Goal: Information Seeking & Learning: Learn about a topic

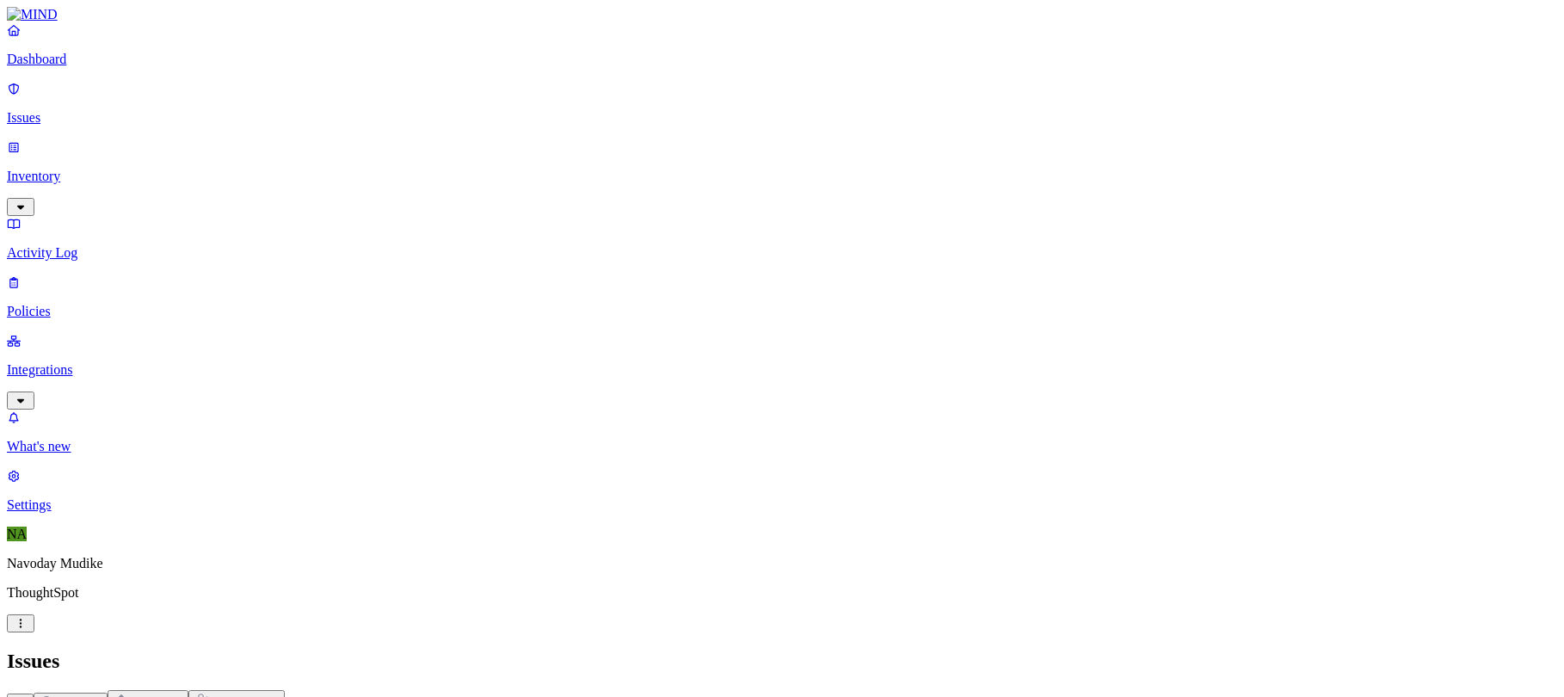
scroll to position [46, 0]
click at [28, 395] on icon "button" at bounding box center [21, 400] width 14 height 11
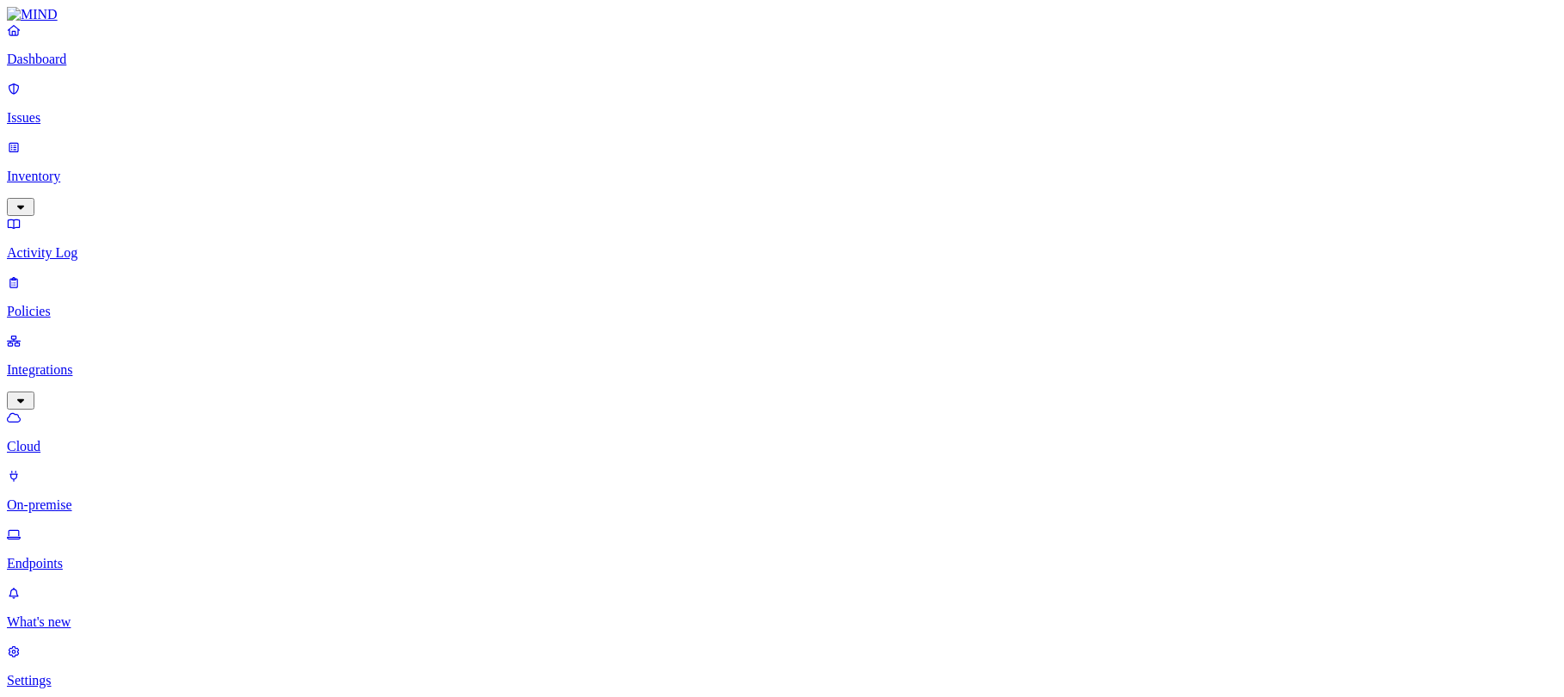
click at [94, 556] on p "Endpoints" at bounding box center [782, 563] width 1550 height 15
type input "navoday"
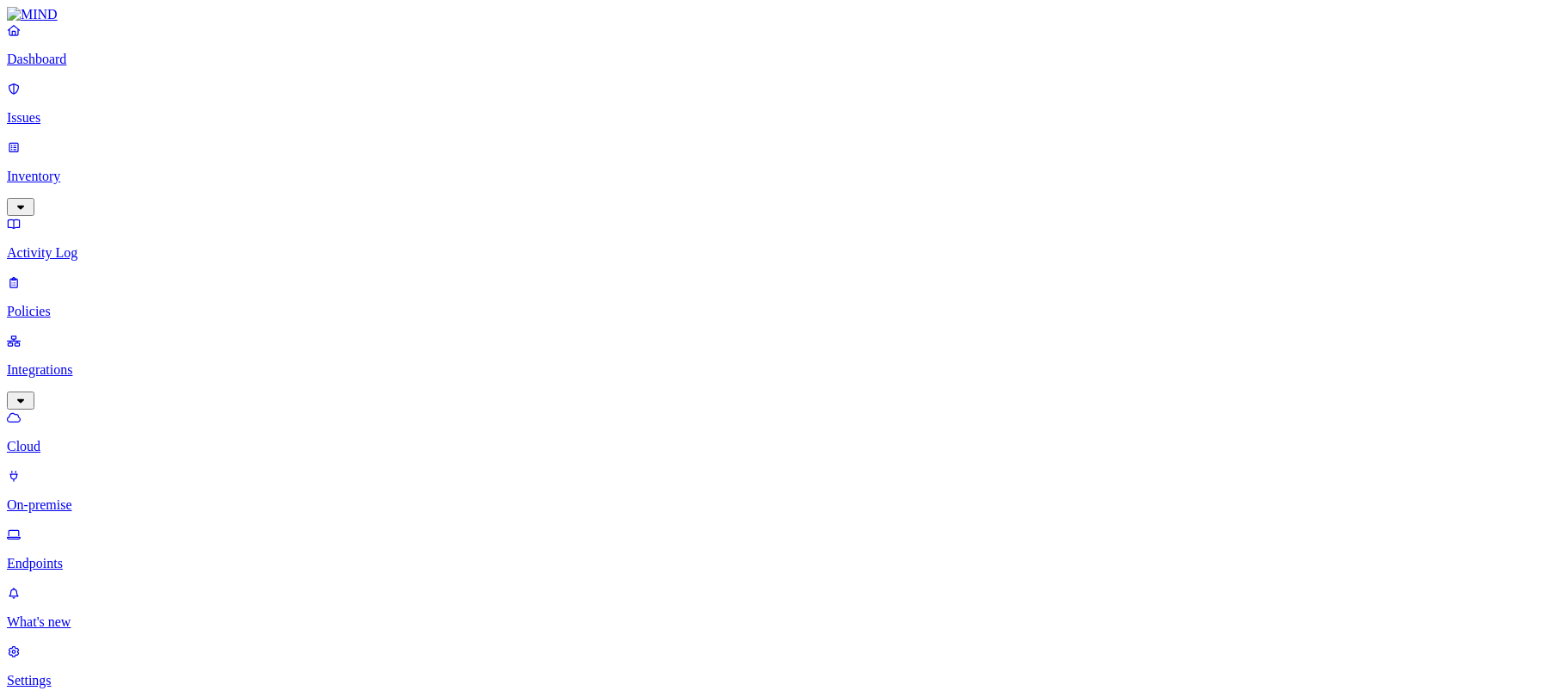
click at [60, 114] on p "Issues" at bounding box center [782, 117] width 1550 height 15
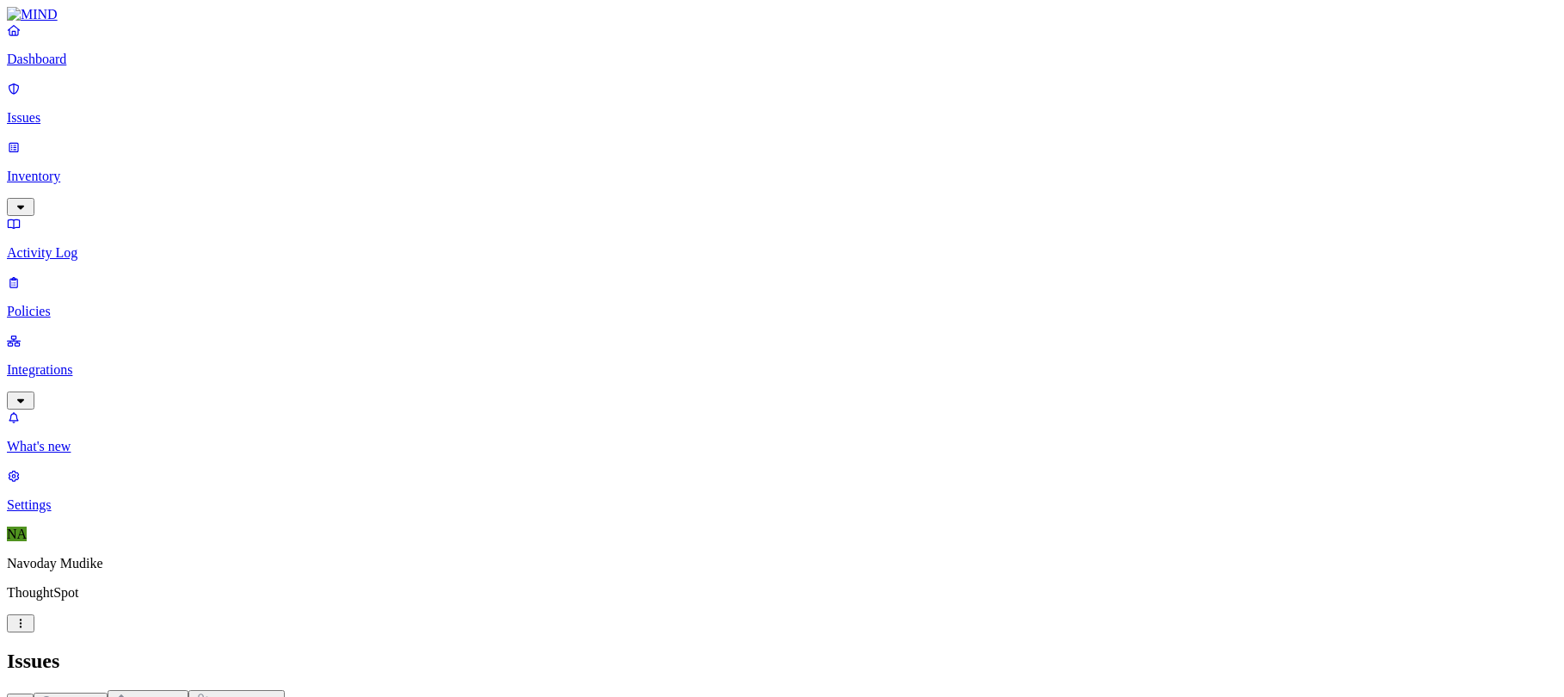
click at [28, 395] on icon "button" at bounding box center [21, 400] width 14 height 11
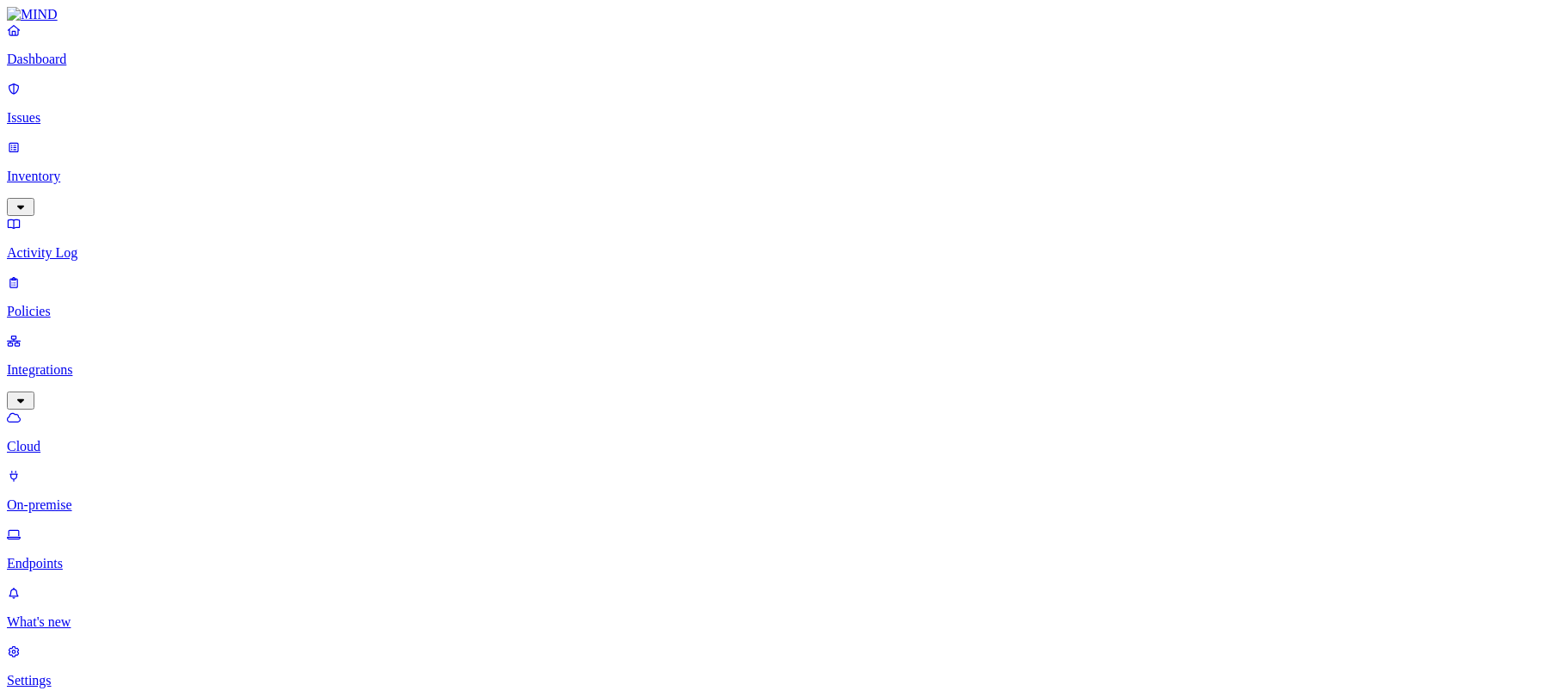
click at [83, 110] on p "Issues" at bounding box center [782, 117] width 1550 height 15
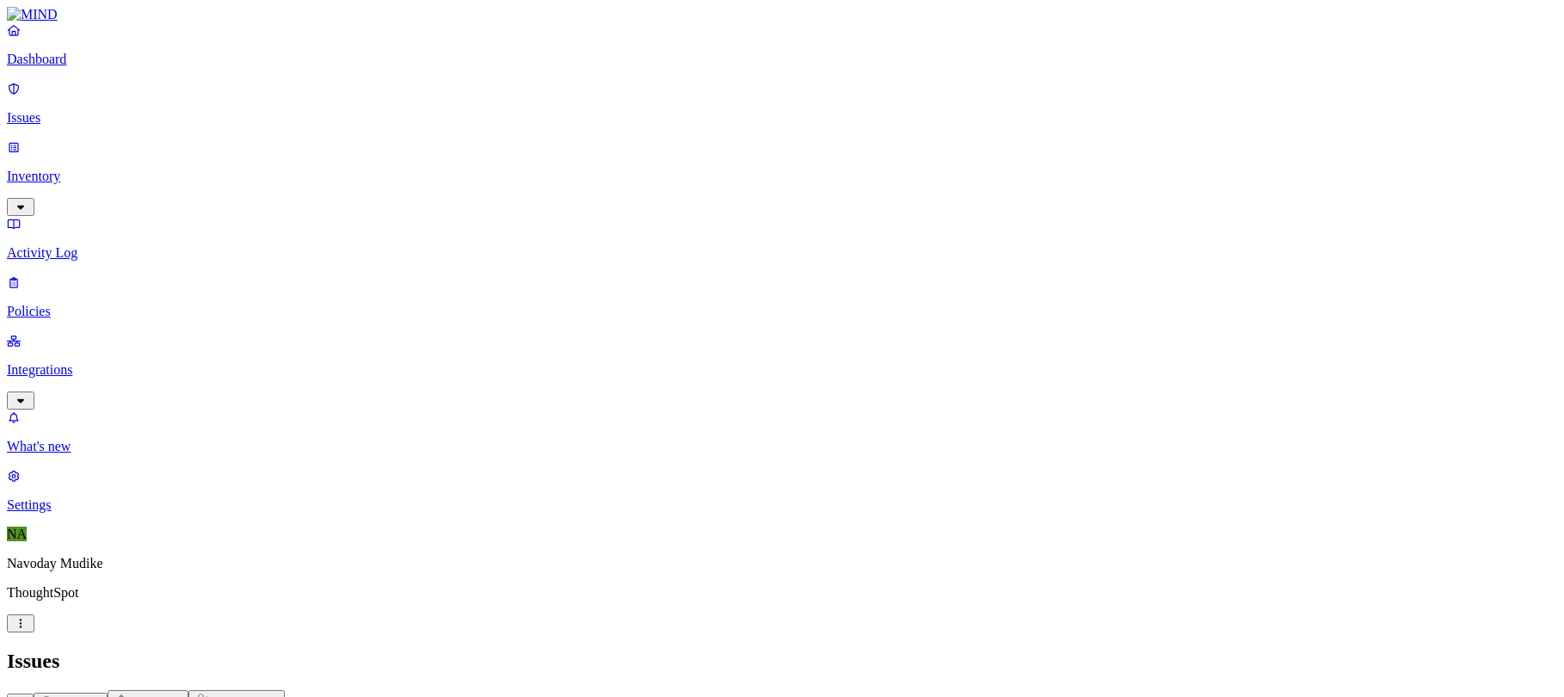
scroll to position [547, 0]
click at [101, 696] on span "Exposure" at bounding box center [76, 702] width 48 height 13
click at [1053, 649] on h2 "Issues" at bounding box center [782, 660] width 1550 height 23
click at [182, 696] on span "Exfiltration" at bounding box center [154, 702] width 53 height 13
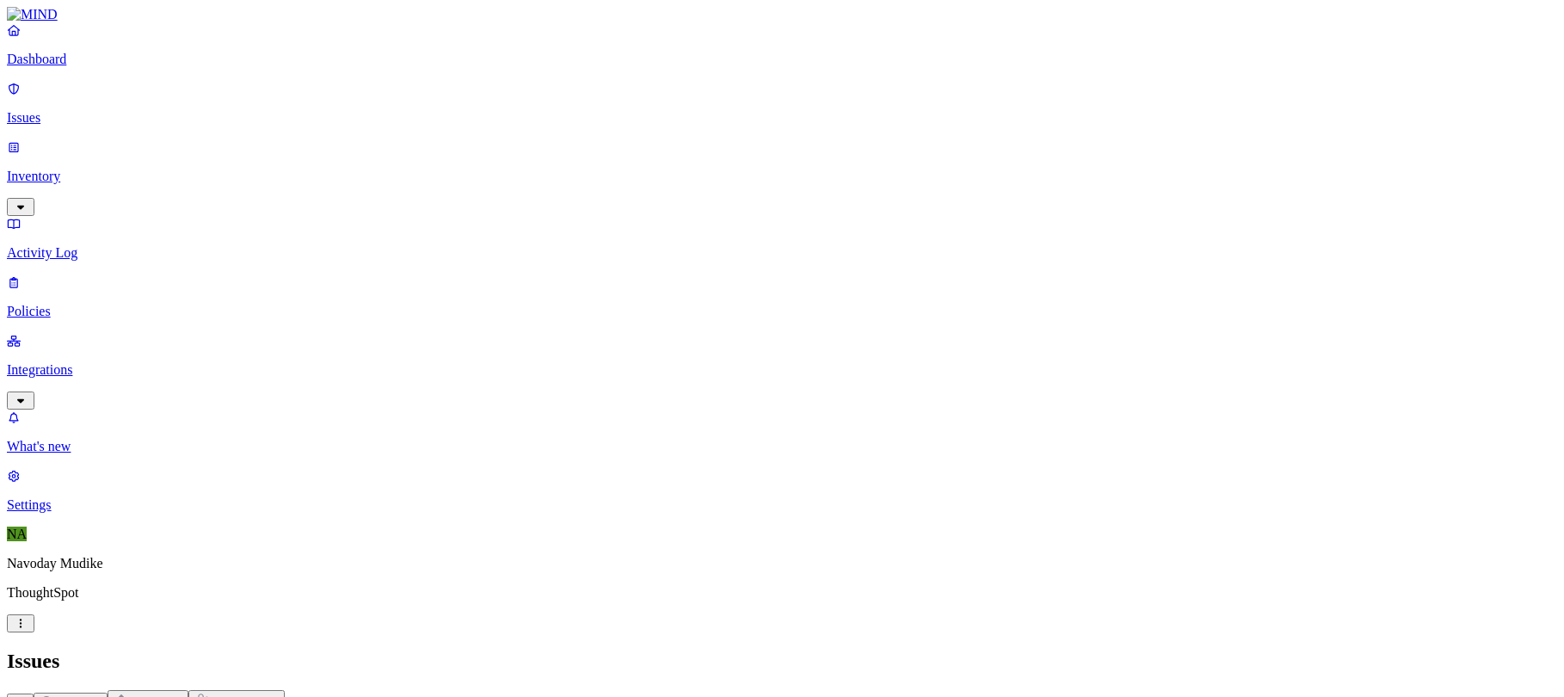
click at [101, 696] on span "Exposure" at bounding box center [76, 702] width 48 height 13
click at [97, 454] on p "What's new" at bounding box center [782, 446] width 1550 height 15
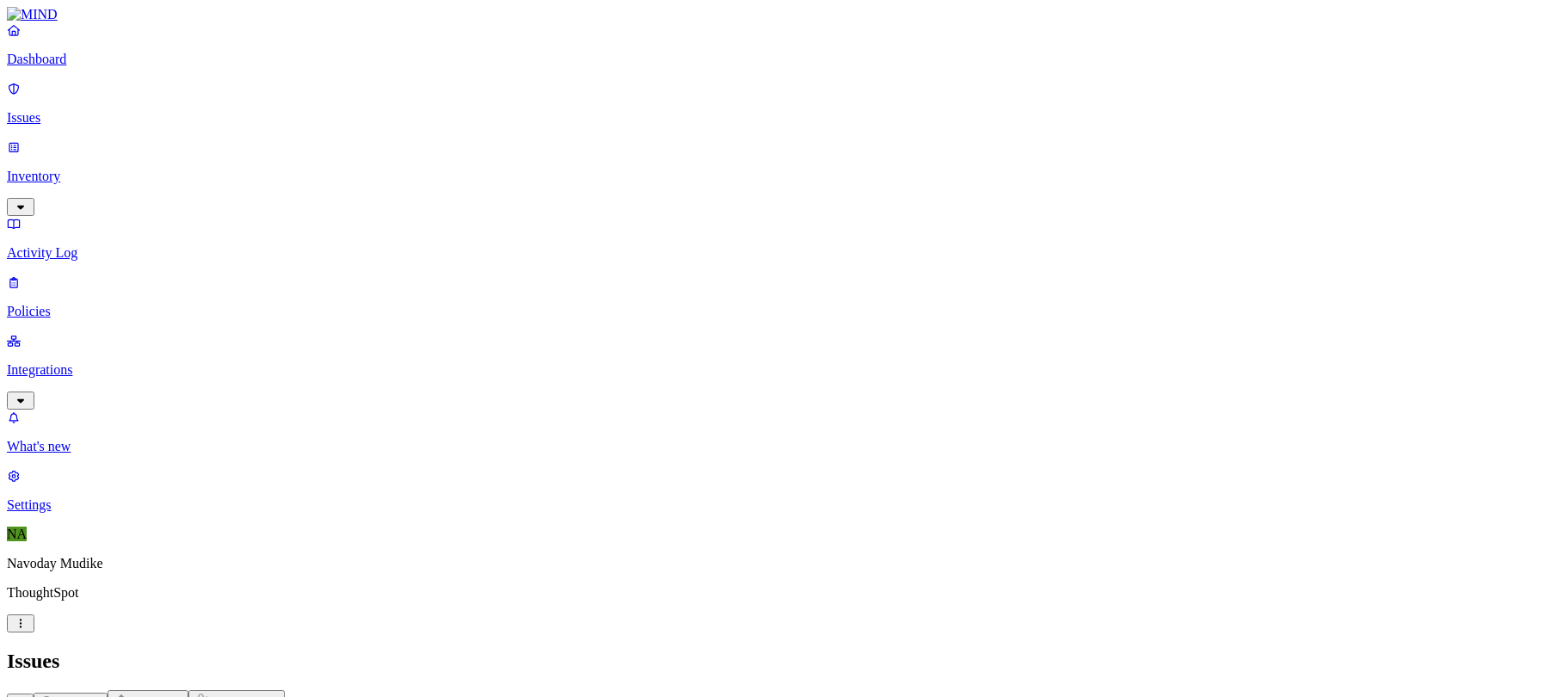
click at [1234, 169] on div "[PERSON_NAME]/Documents/thoughtspot/go/third-party/src/[DOMAIN_NAME][URL][DOMAI…" at bounding box center [1529, 165] width 612 height 15
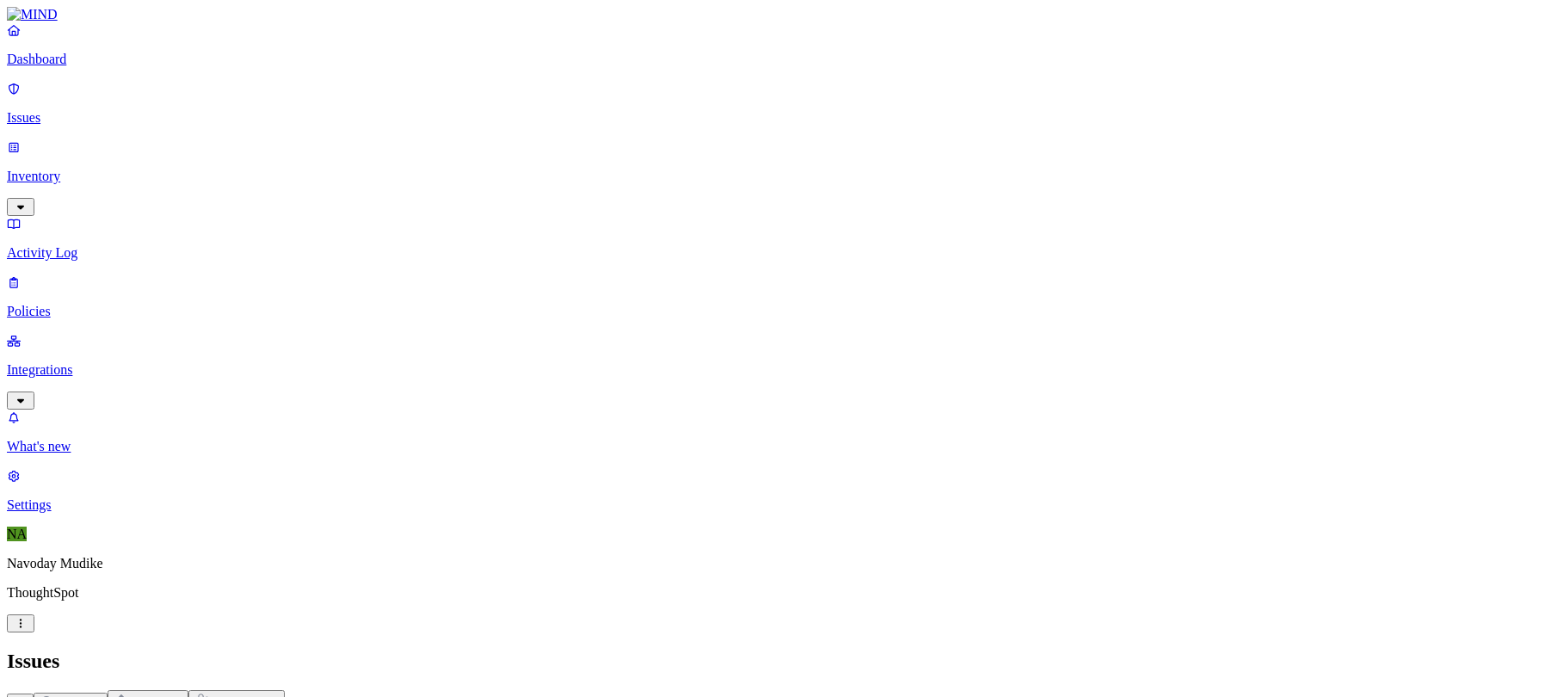
scroll to position [308, 0]
click at [1072, 649] on h2 "Issues" at bounding box center [782, 660] width 1550 height 23
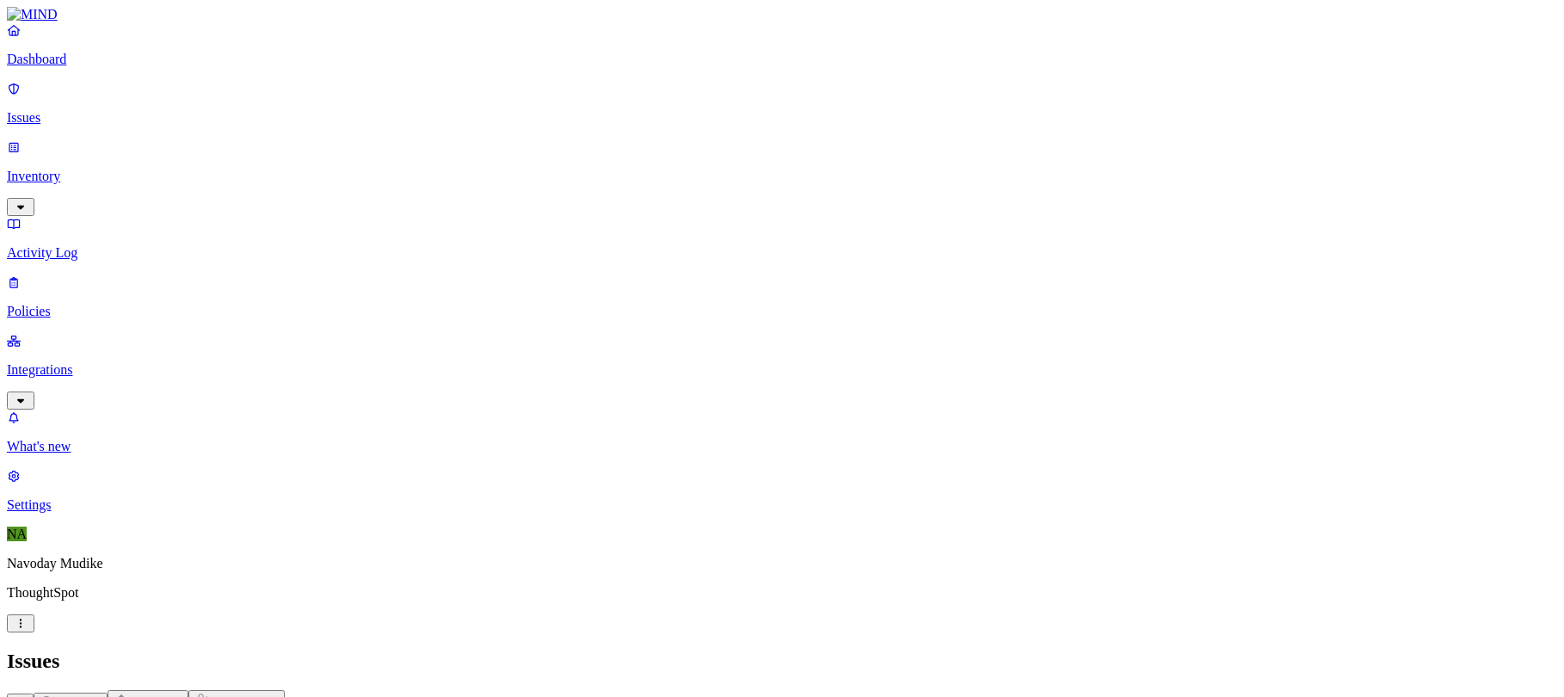
click at [1072, 649] on h2 "Issues" at bounding box center [782, 660] width 1550 height 23
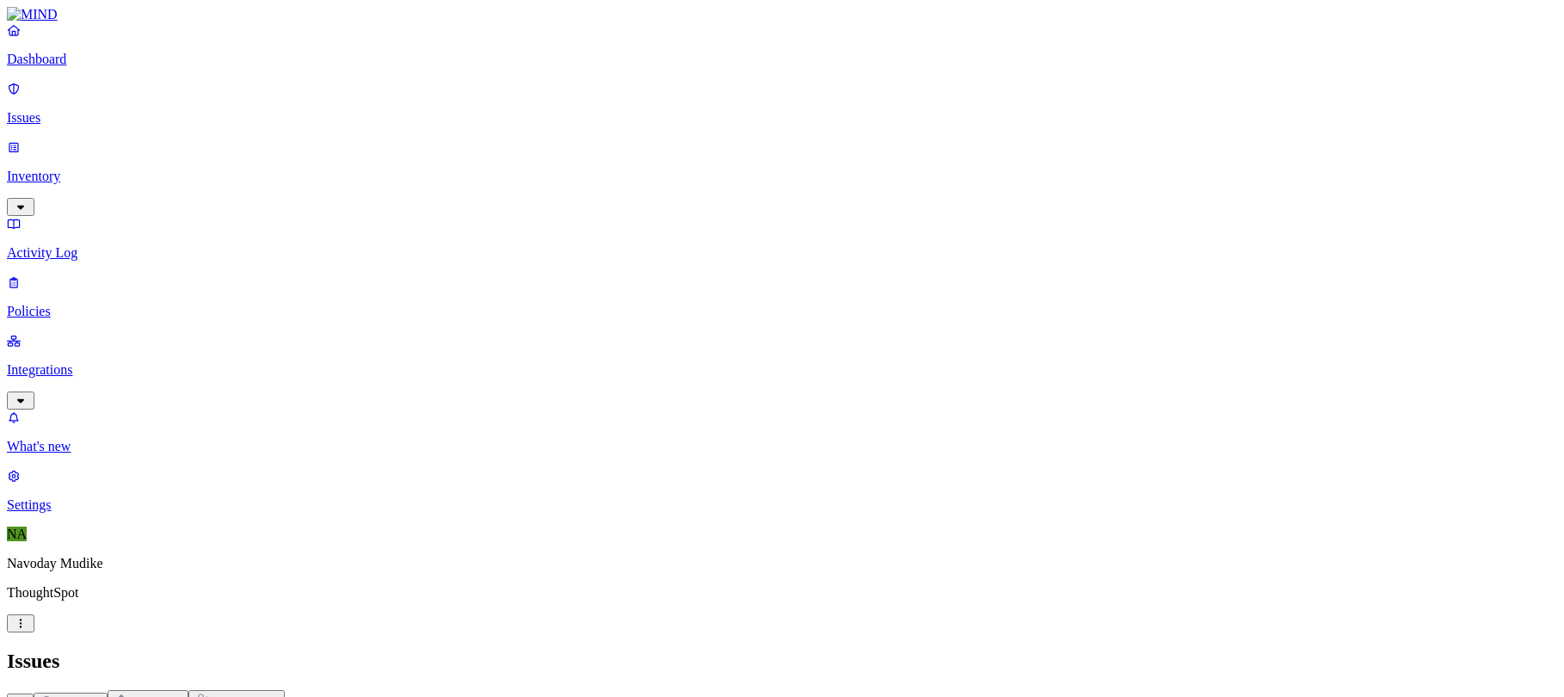
click at [1061, 690] on div "All Exposure Exfiltration Insider threat" at bounding box center [782, 701] width 1550 height 22
click at [58, 67] on p "Dashboard" at bounding box center [782, 59] width 1550 height 15
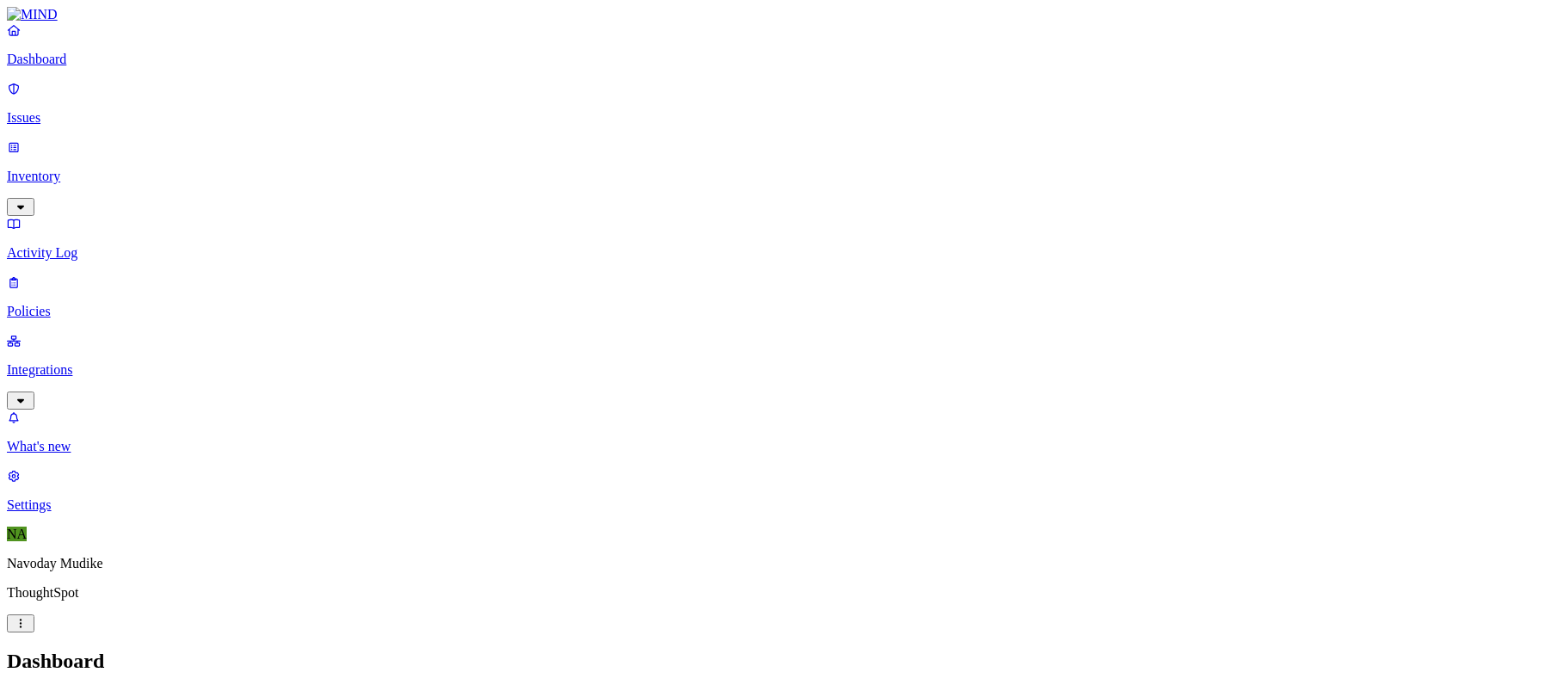
scroll to position [26, 0]
